Goal: Task Accomplishment & Management: Complete application form

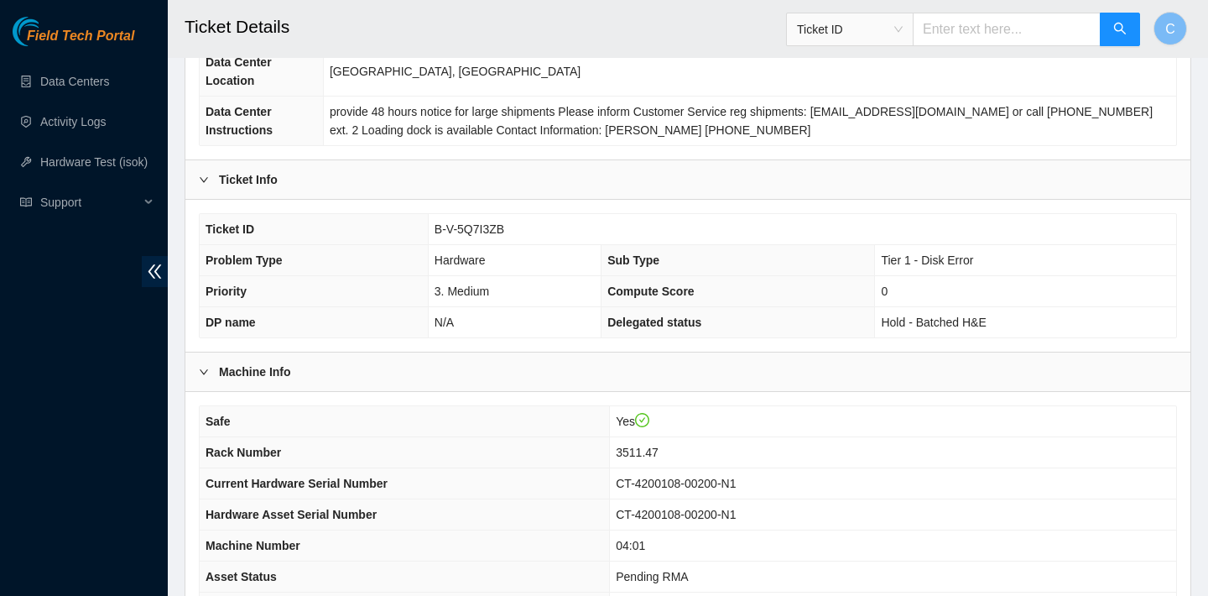
scroll to position [138, 0]
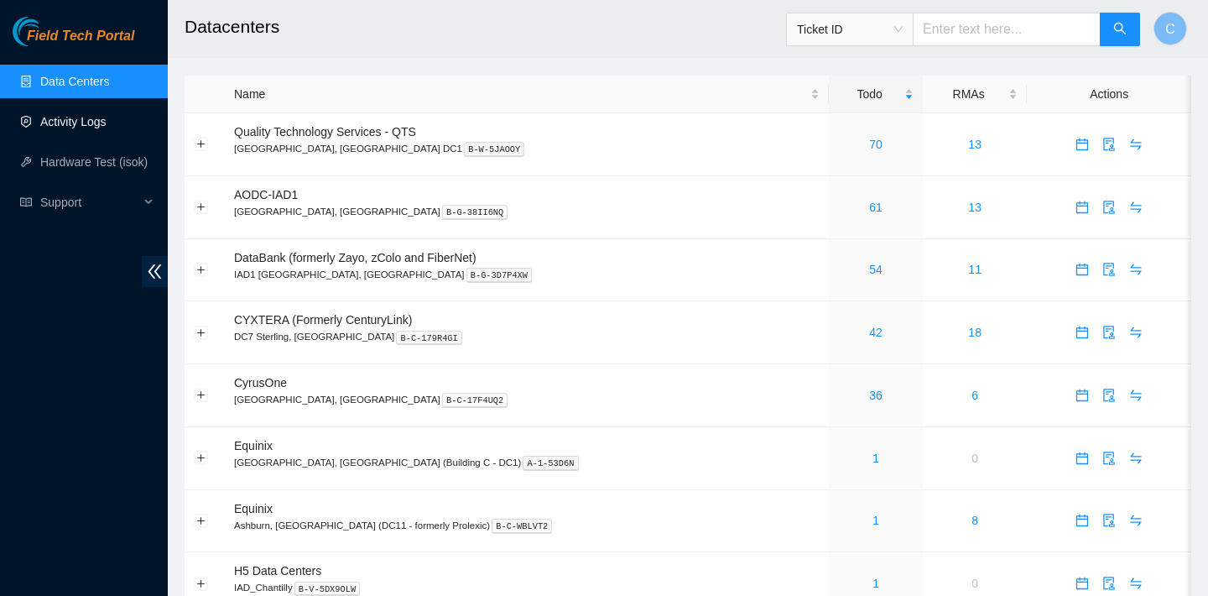
click at [97, 128] on link "Activity Logs" at bounding box center [73, 121] width 66 height 13
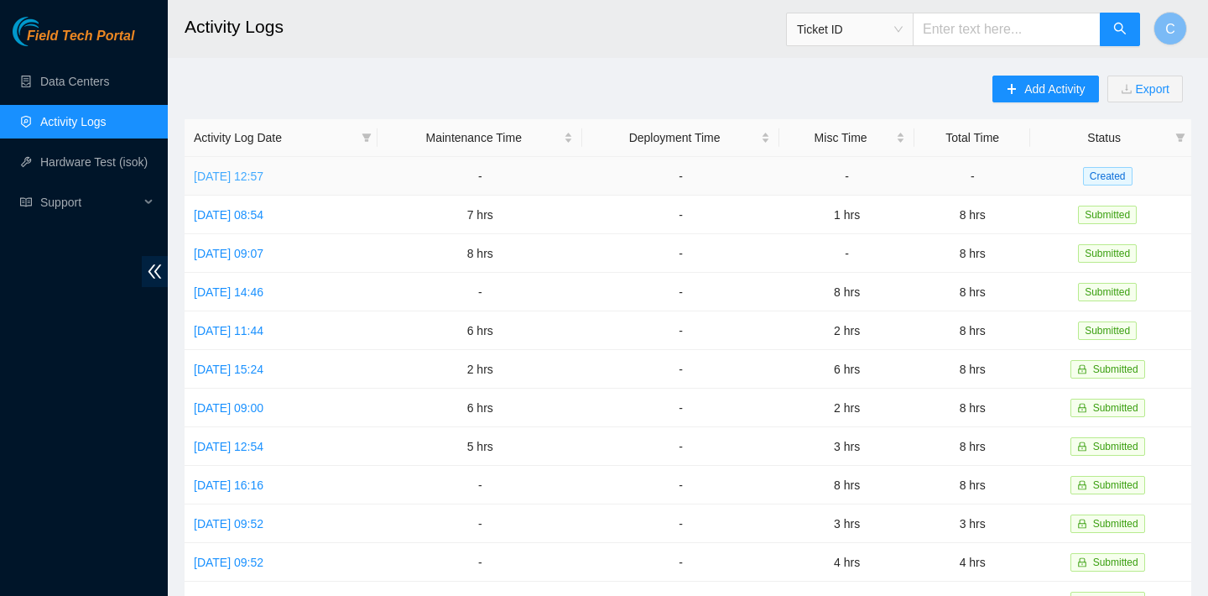
click at [263, 173] on link "Fri, 12 Sep 2025 12:57" at bounding box center [229, 176] width 70 height 13
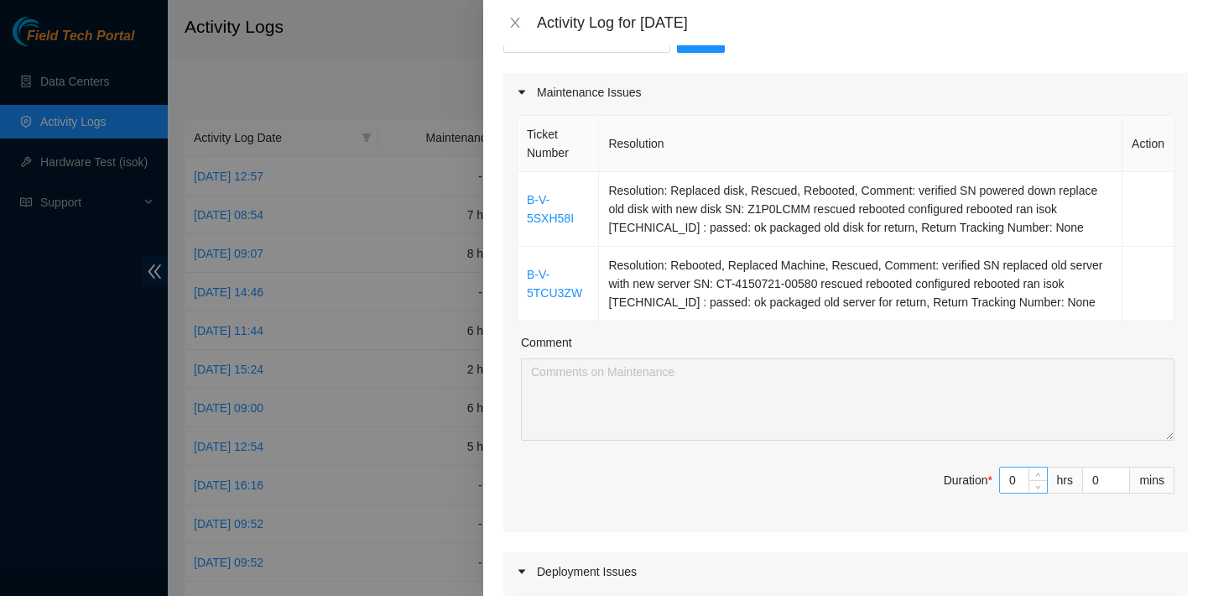
scroll to position [452, 0]
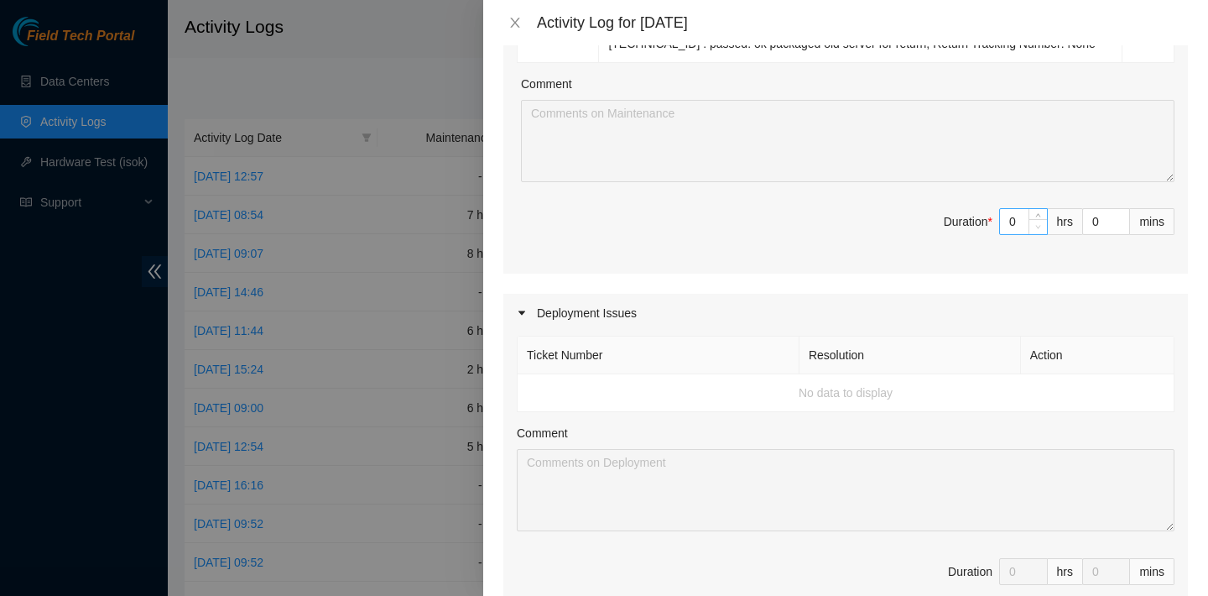
click at [1031, 234] on span "Decrease Value" at bounding box center [1038, 226] width 18 height 15
type input "1"
click at [1036, 221] on icon "up" at bounding box center [1039, 218] width 6 height 6
type input "2"
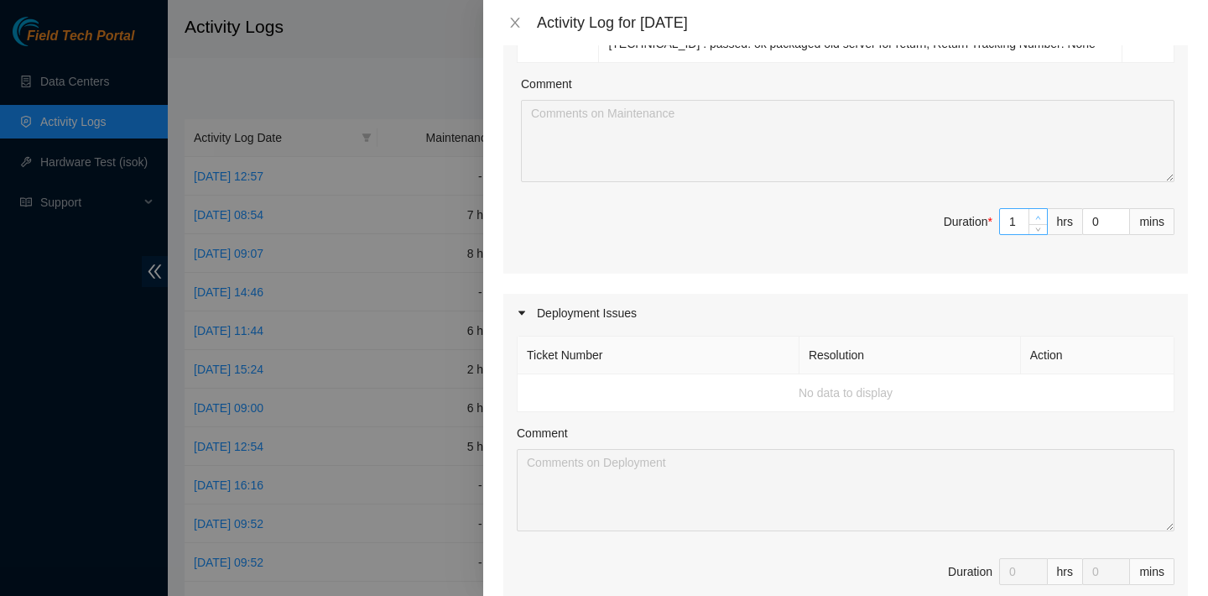
type input "2"
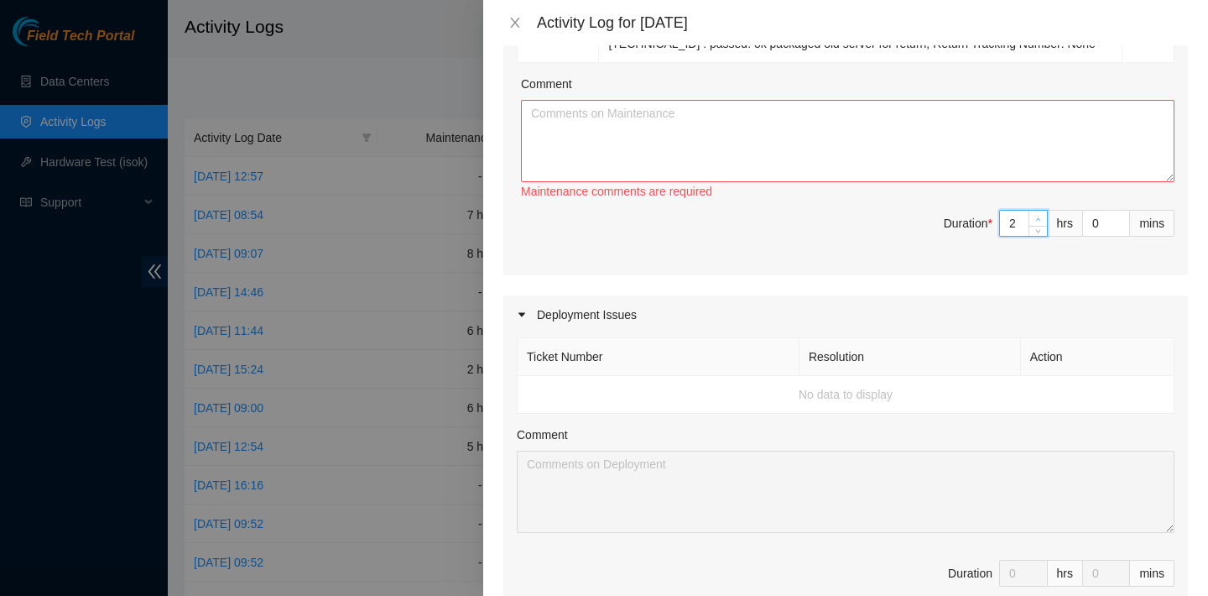
click at [1036, 222] on icon "up" at bounding box center [1039, 220] width 6 height 6
type input "3"
click at [1035, 224] on span "up" at bounding box center [1039, 219] width 10 height 10
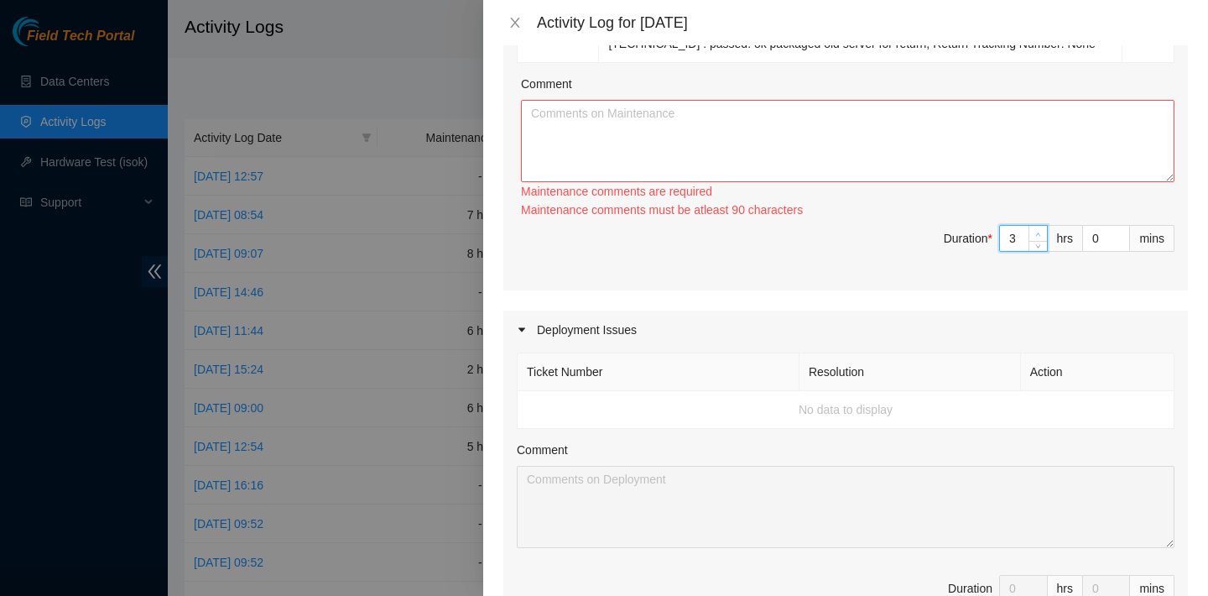
type input "4"
click at [1035, 234] on span "Increase Value" at bounding box center [1038, 233] width 18 height 15
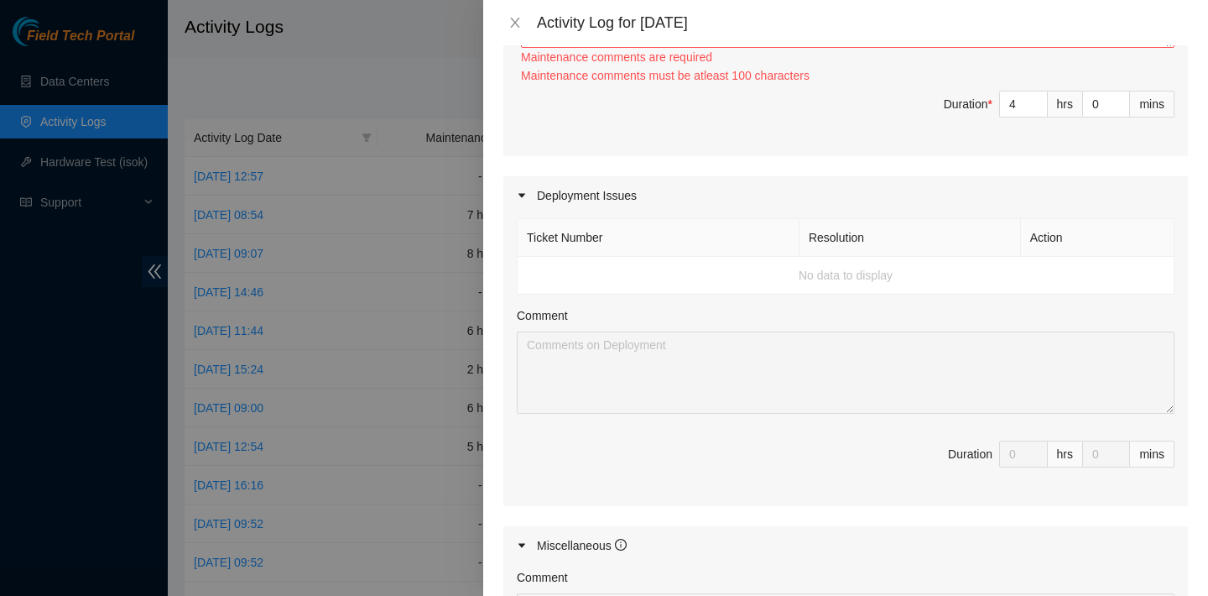
scroll to position [451, 0]
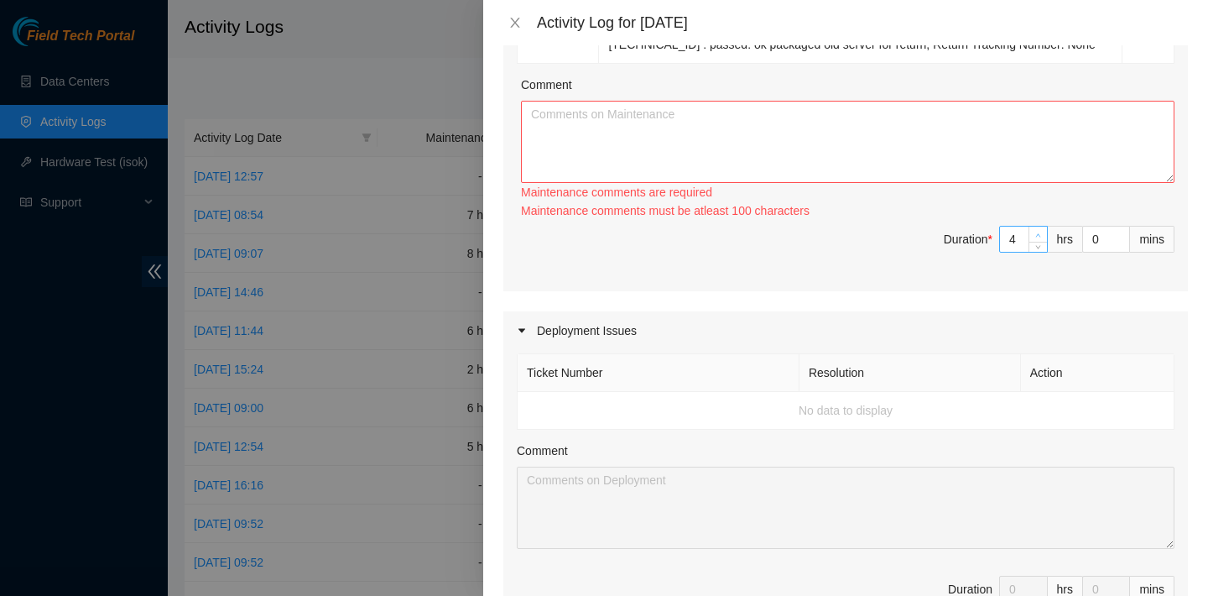
type input "5"
click at [1044, 242] on span "Increase Value" at bounding box center [1038, 234] width 18 height 15
type input "6"
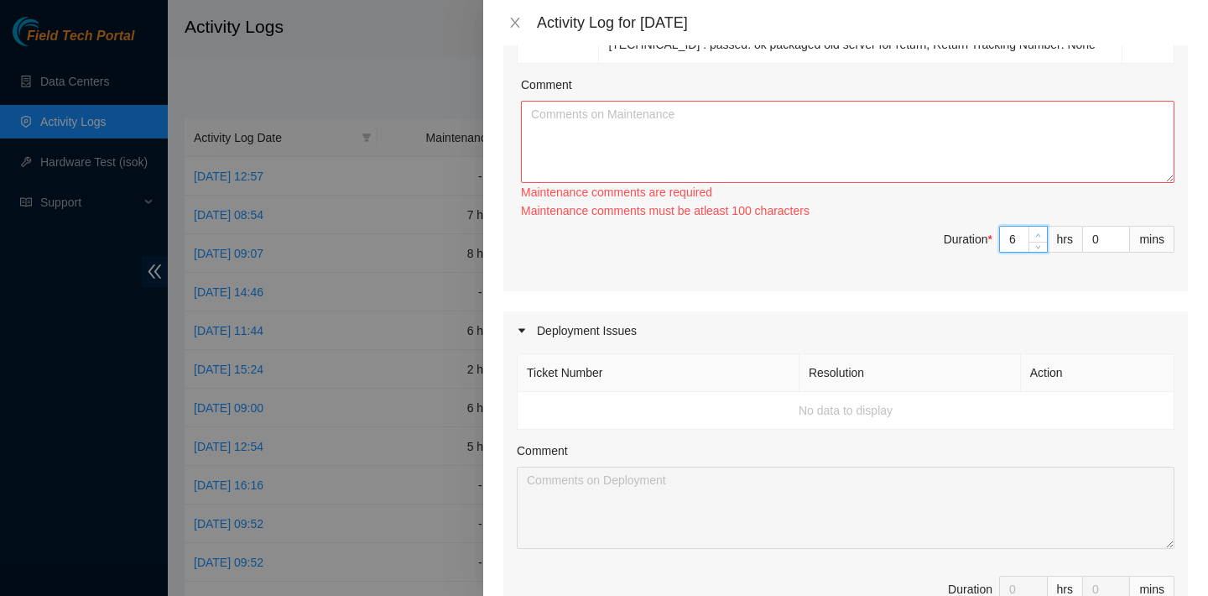
click at [1037, 240] on span "up" at bounding box center [1039, 235] width 10 height 10
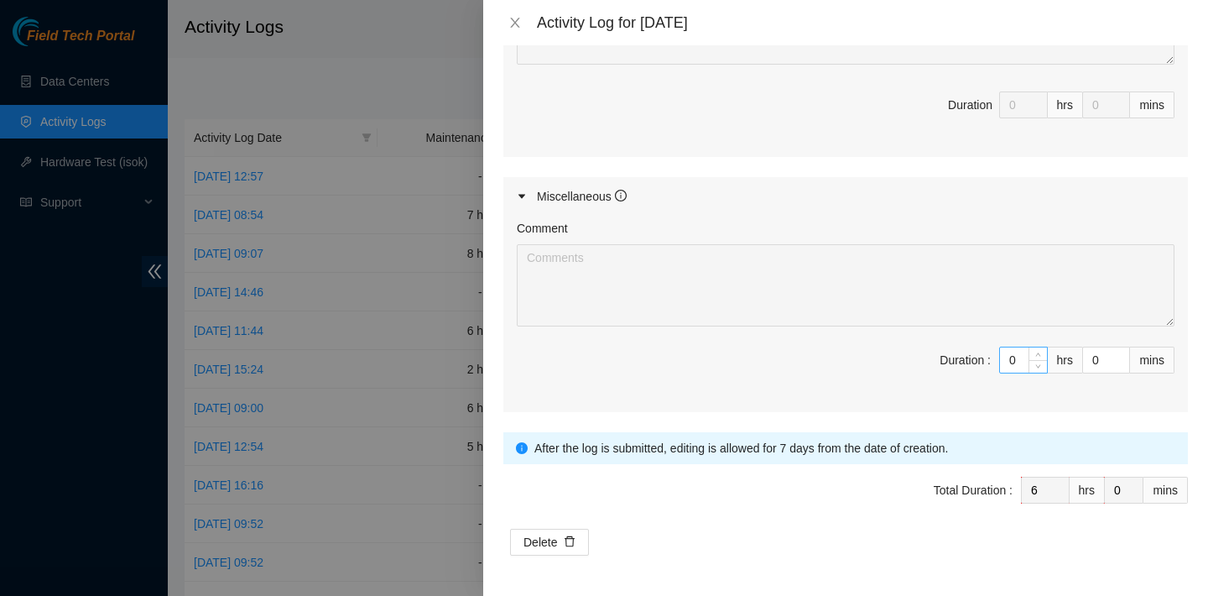
click at [1025, 366] on input "0" at bounding box center [1023, 359] width 47 height 25
type input "1"
type input "7"
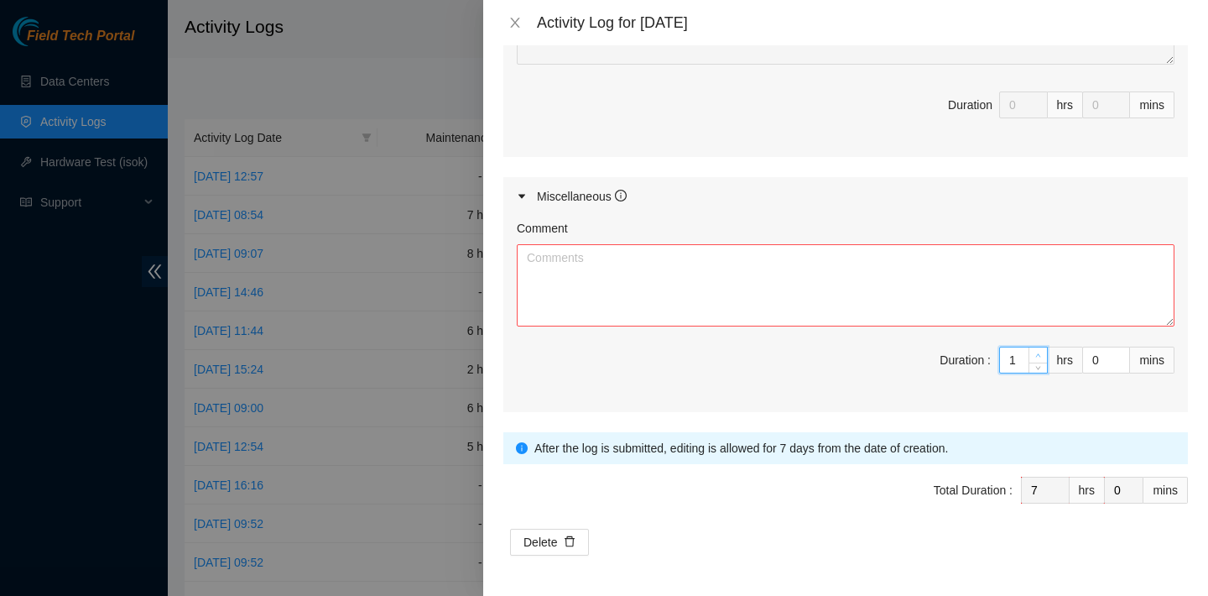
click at [1042, 352] on span "up" at bounding box center [1039, 356] width 10 height 10
type input "2"
type input "8"
click at [1042, 352] on span "up" at bounding box center [1039, 356] width 10 height 10
click at [873, 306] on textarea "Comment" at bounding box center [846, 285] width 658 height 82
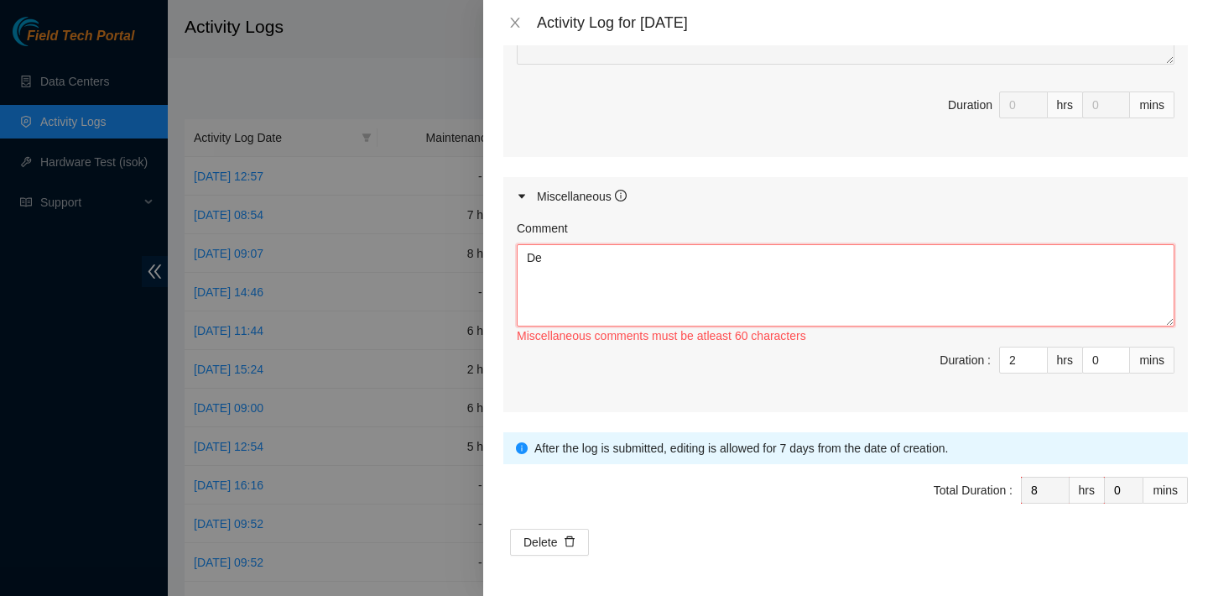
type textarea "D"
paste textarea "the ticket and DP mentioned in the subject has been palletized, documented the …"
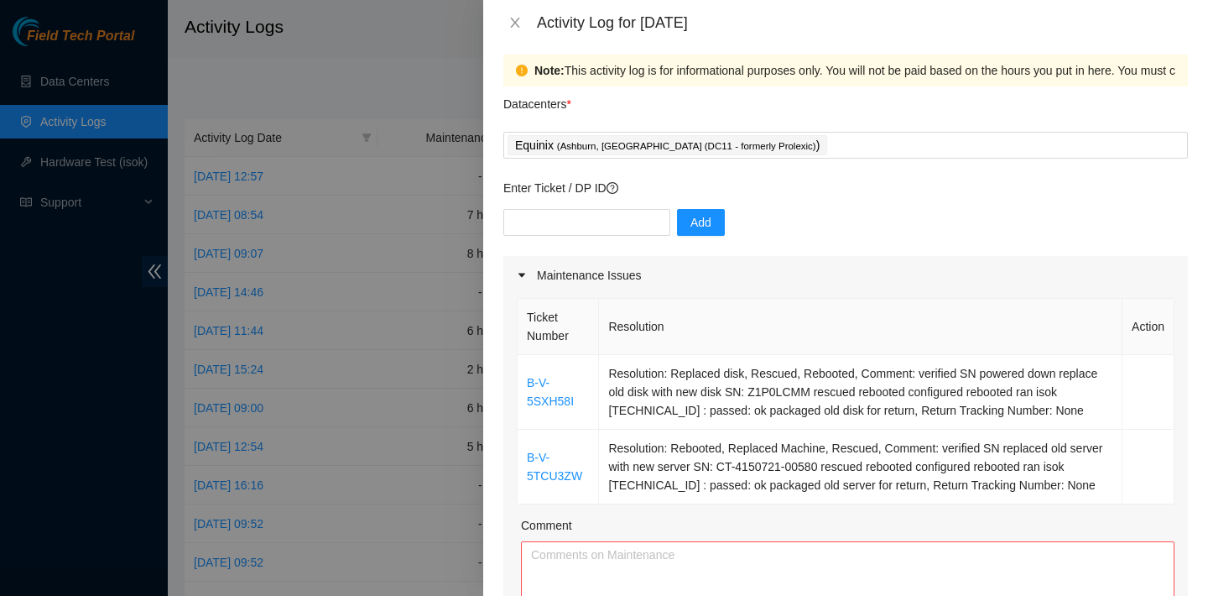
scroll to position [102, 0]
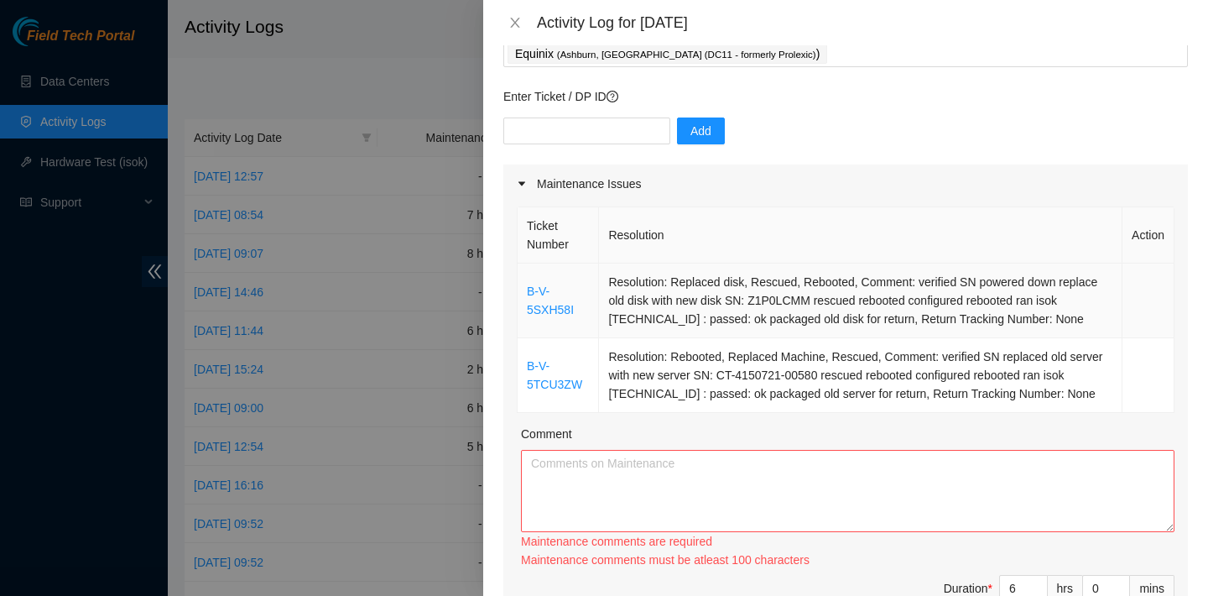
type textarea "Decon for DC11 the ticket and DP mentioned in the subject has been palletized, …"
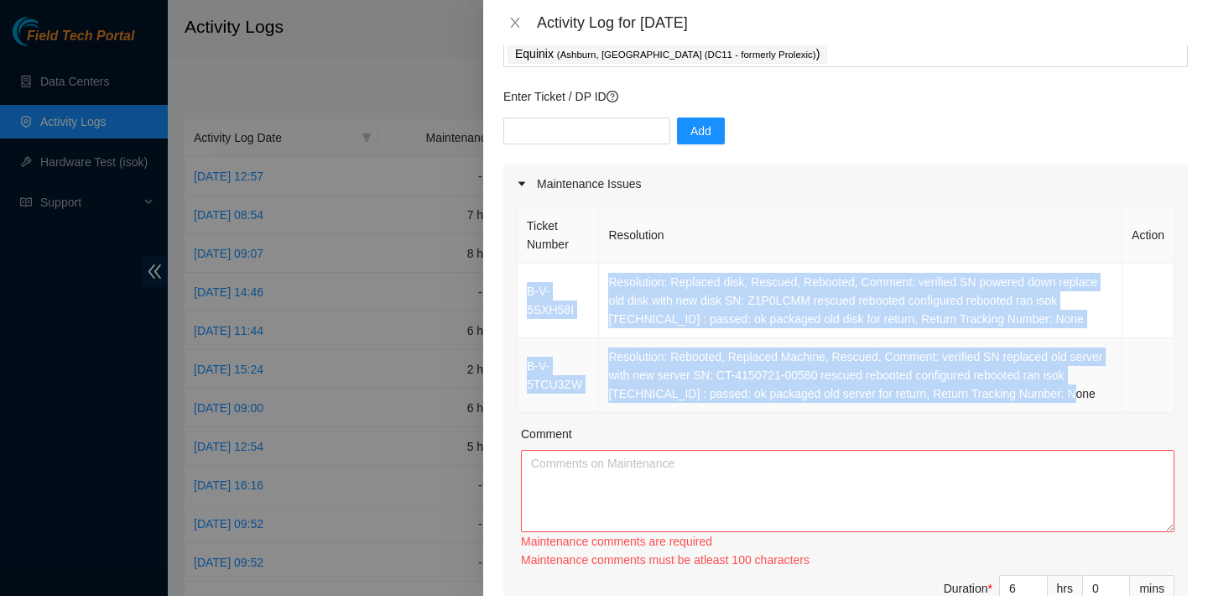
drag, startPoint x: 532, startPoint y: 269, endPoint x: 677, endPoint y: 404, distance: 198.3
click at [677, 404] on tbody "B-V-5SXH58I Resolution: Replaced disk, Rescued, Rebooted, Comment: verified SN …" at bounding box center [846, 337] width 657 height 149
copy tbody "B-V-5SXH58I Resolution: Replaced disk, Rescued, Rebooted, Comment: verified SN …"
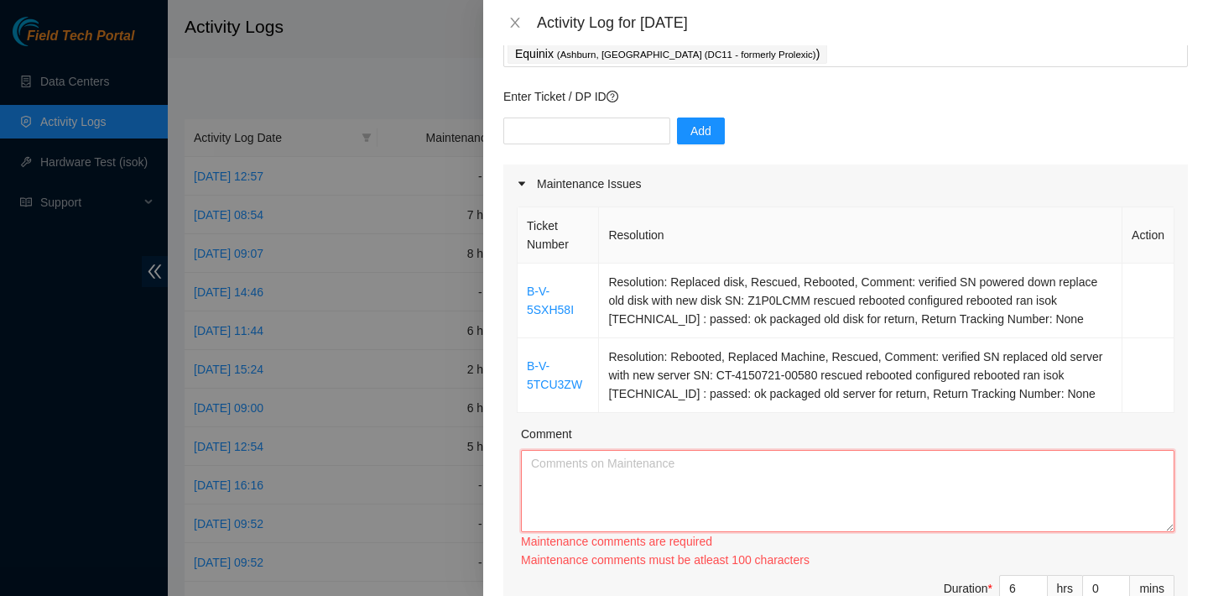
click at [639, 497] on textarea "Comment" at bounding box center [848, 491] width 654 height 82
paste textarea "B-V-5SXH58I Resolution: Replaced disk, Rescued, Rebooted, Comment: verified SN …"
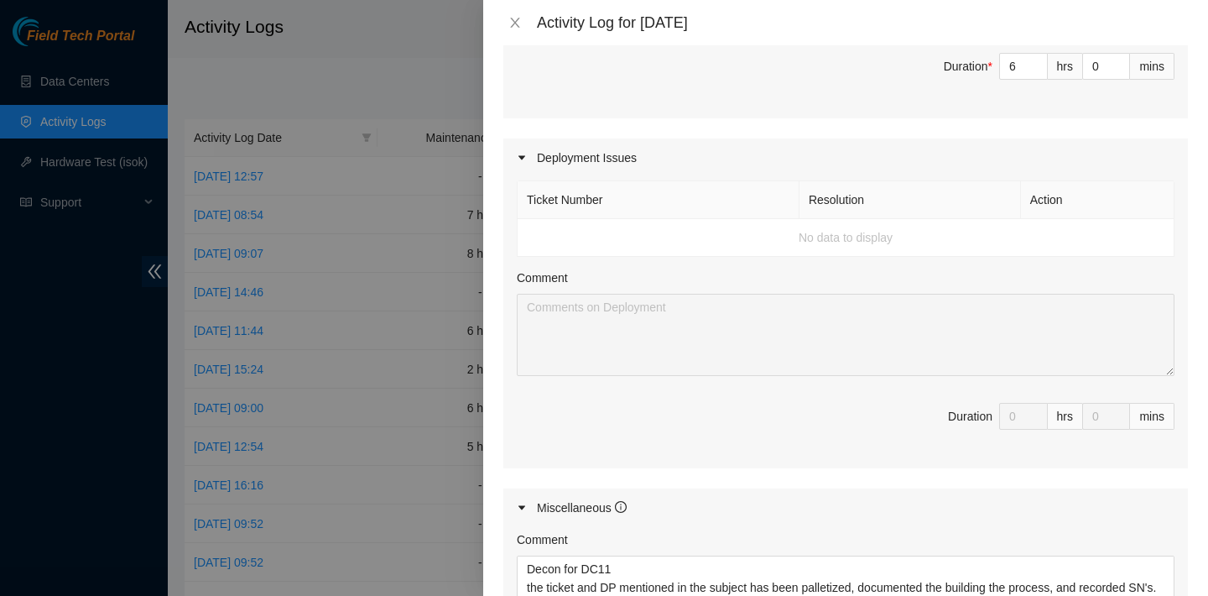
scroll to position [936, 0]
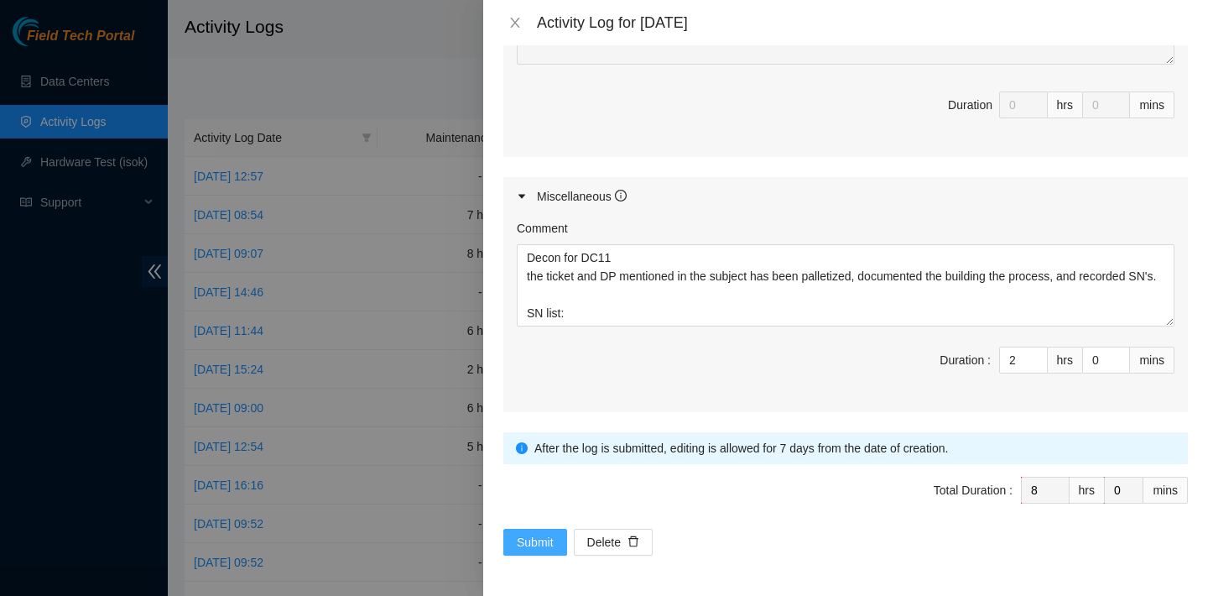
type textarea "B-V-5SXH58I Resolution: Replaced disk, Rescued, Rebooted, Comment: verified SN …"
click at [545, 535] on span "Submit" at bounding box center [535, 542] width 37 height 18
